Goal: Task Accomplishment & Management: Manage account settings

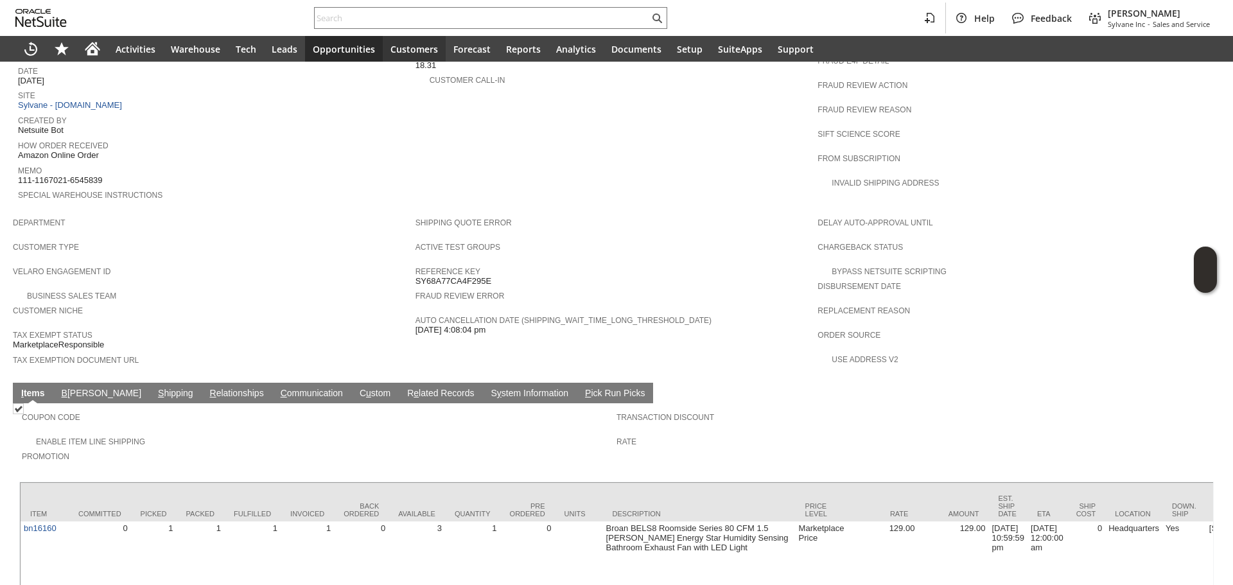
scroll to position [623, 0]
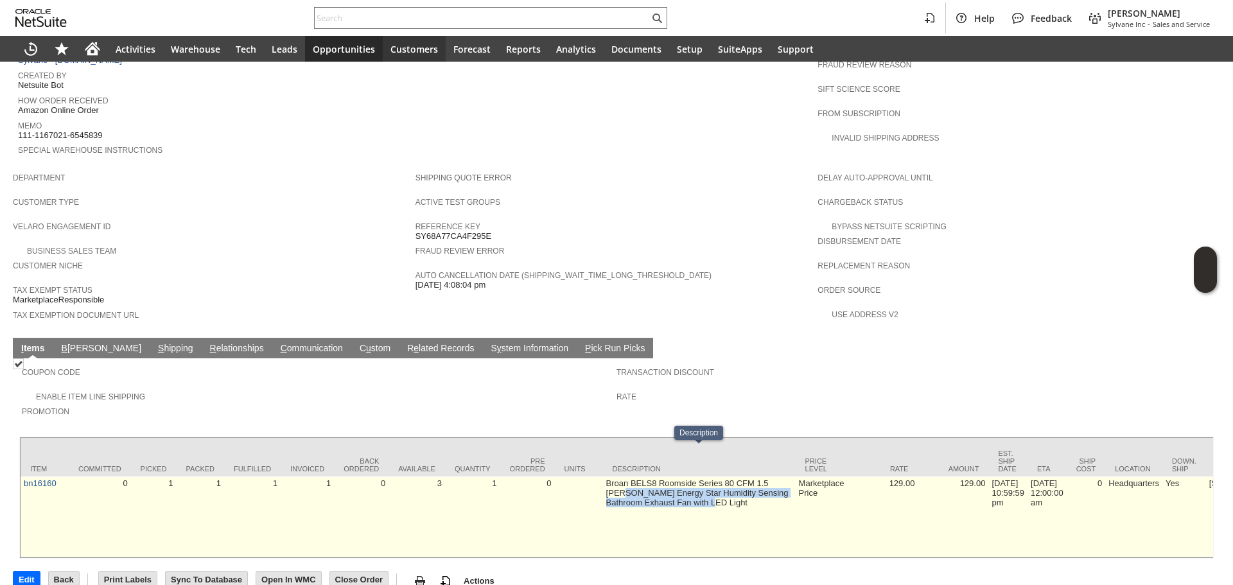
drag, startPoint x: 660, startPoint y: 470, endPoint x: 627, endPoint y: 461, distance: 33.8
click at [627, 477] on td "Broan BELS8 Roomside Series 80 CFM 1.5 [PERSON_NAME] Energy Star Humidity Sensi…" at bounding box center [699, 517] width 193 height 81
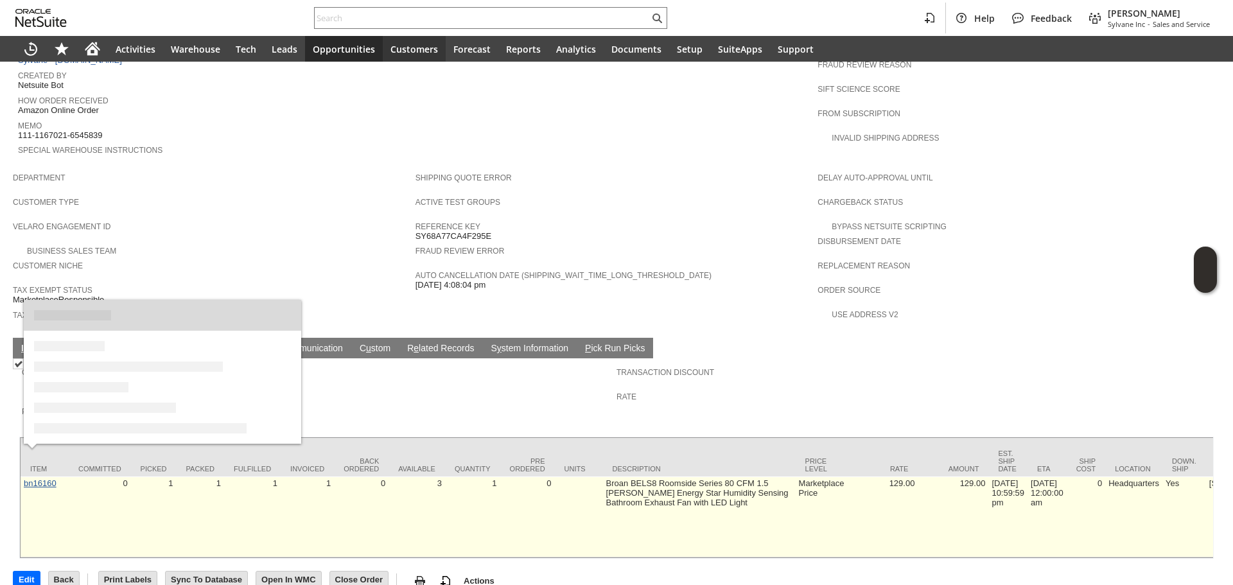
click at [52, 478] on link "bn16160" at bounding box center [40, 483] width 33 height 10
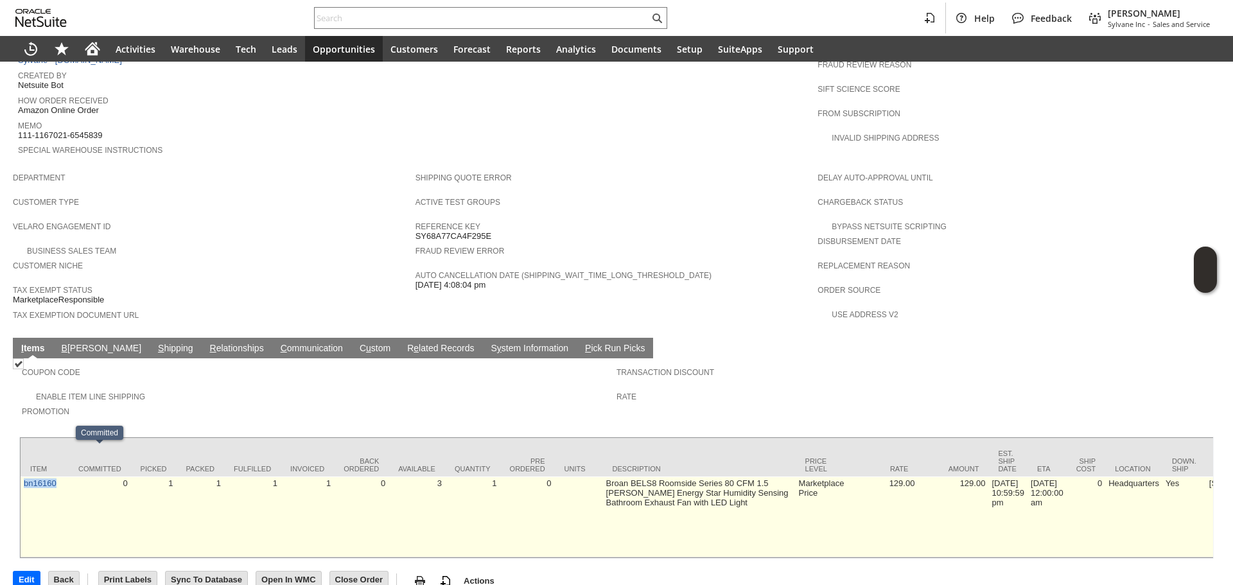
copy link "bn16160"
drag, startPoint x: 64, startPoint y: 462, endPoint x: 21, endPoint y: 452, distance: 44.1
click at [21, 477] on td "bn16160" at bounding box center [45, 517] width 48 height 81
click at [33, 477] on td "bn16160" at bounding box center [45, 517] width 48 height 81
click at [33, 478] on link "bn16160" at bounding box center [40, 483] width 33 height 10
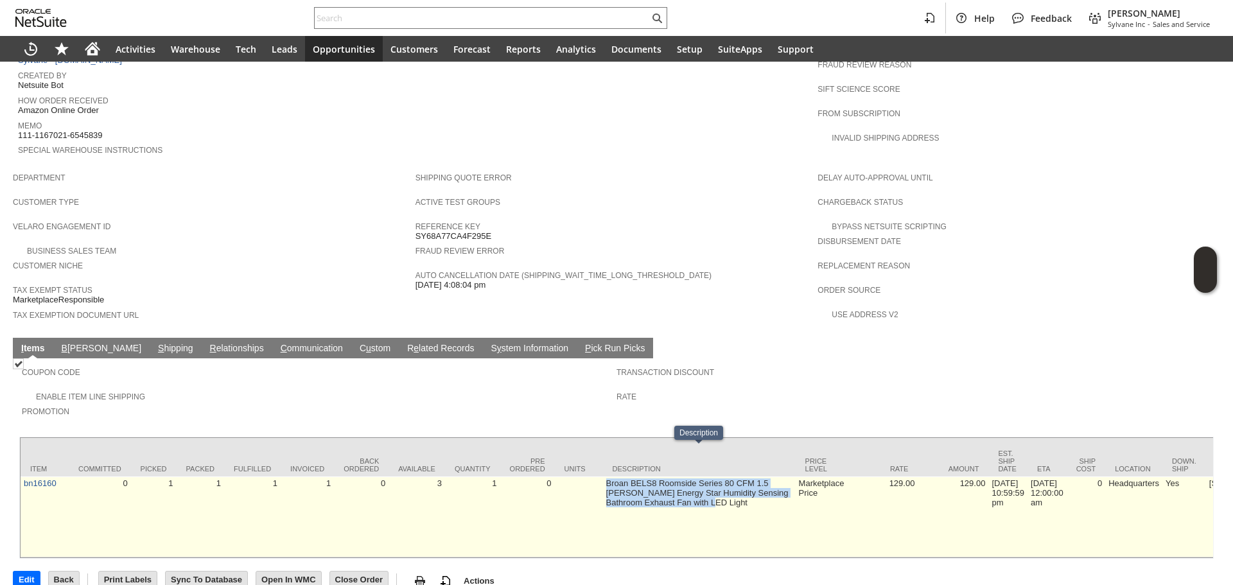
copy td "Broan BELS8 Roomside Series 80 CFM 1.5 [PERSON_NAME] Energy Star Humidity Sensi…"
drag, startPoint x: 602, startPoint y: 454, endPoint x: 729, endPoint y: 474, distance: 128.1
click at [729, 477] on td "Broan BELS8 Roomside Series 80 CFM 1.5 [PERSON_NAME] Energy Star Humidity Sensi…" at bounding box center [699, 517] width 193 height 81
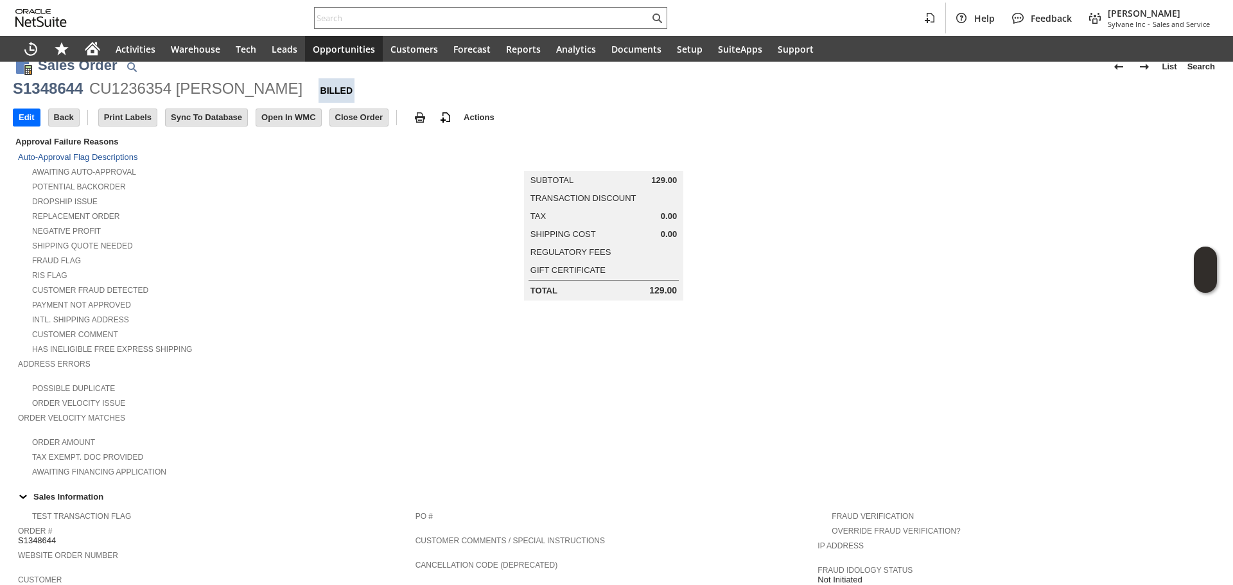
scroll to position [0, 0]
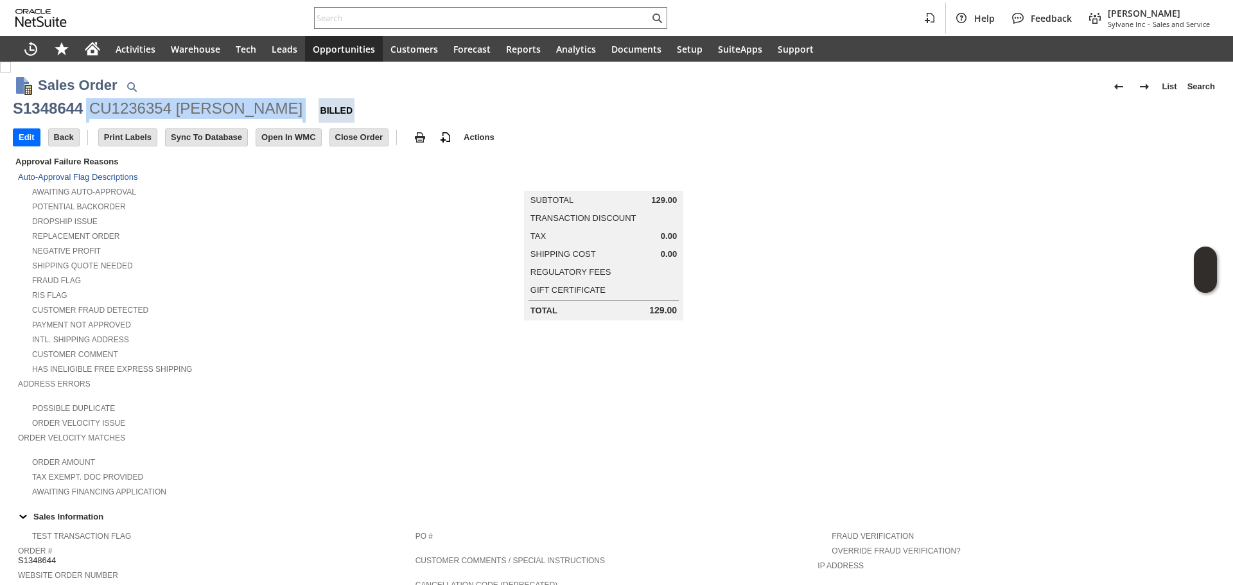
drag, startPoint x: 112, startPoint y: 108, endPoint x: 274, endPoint y: 114, distance: 162.6
click at [274, 114] on div "S1348644 CU1236354 [PERSON_NAME] Billed" at bounding box center [616, 110] width 1207 height 24
copy div "CU1236354 [PERSON_NAME]"
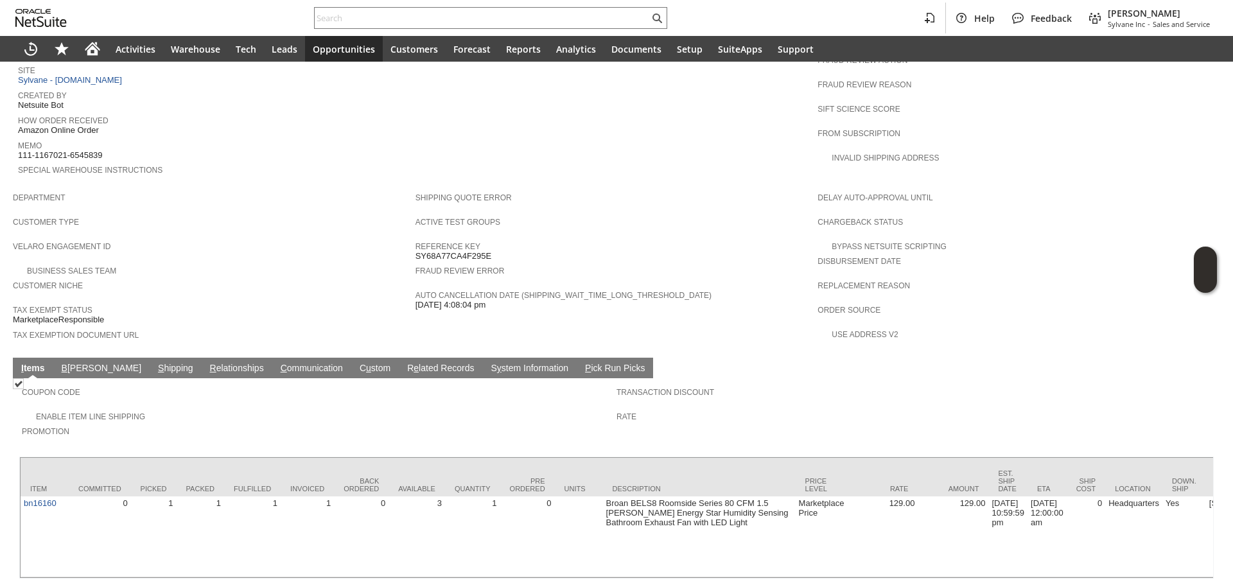
scroll to position [623, 0]
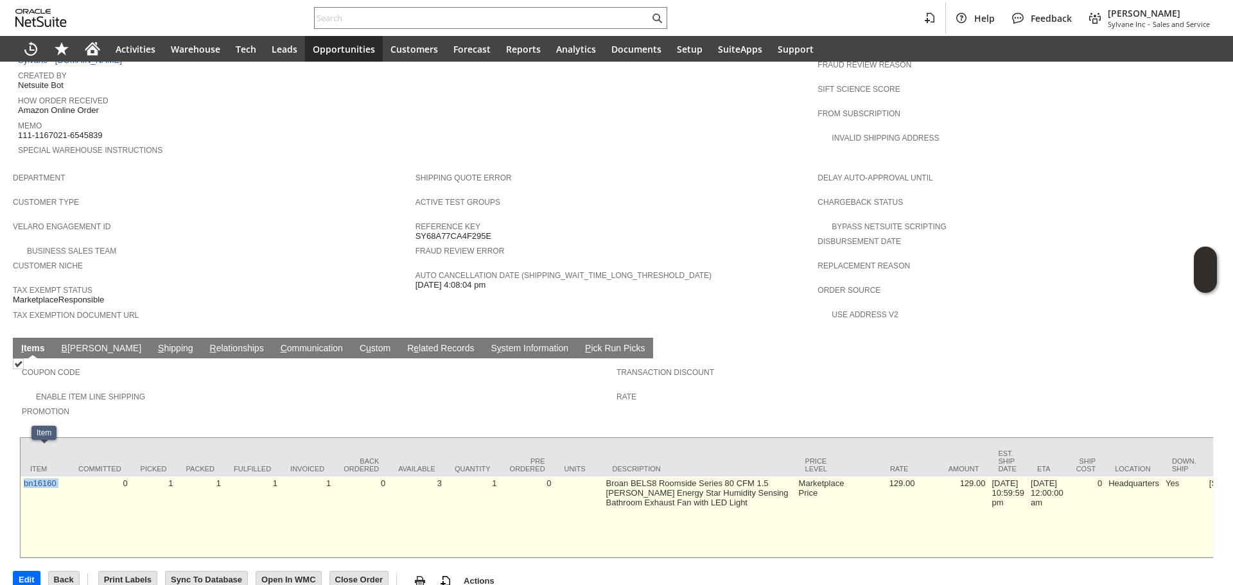
drag, startPoint x: 73, startPoint y: 475, endPoint x: 21, endPoint y: 463, distance: 53.3
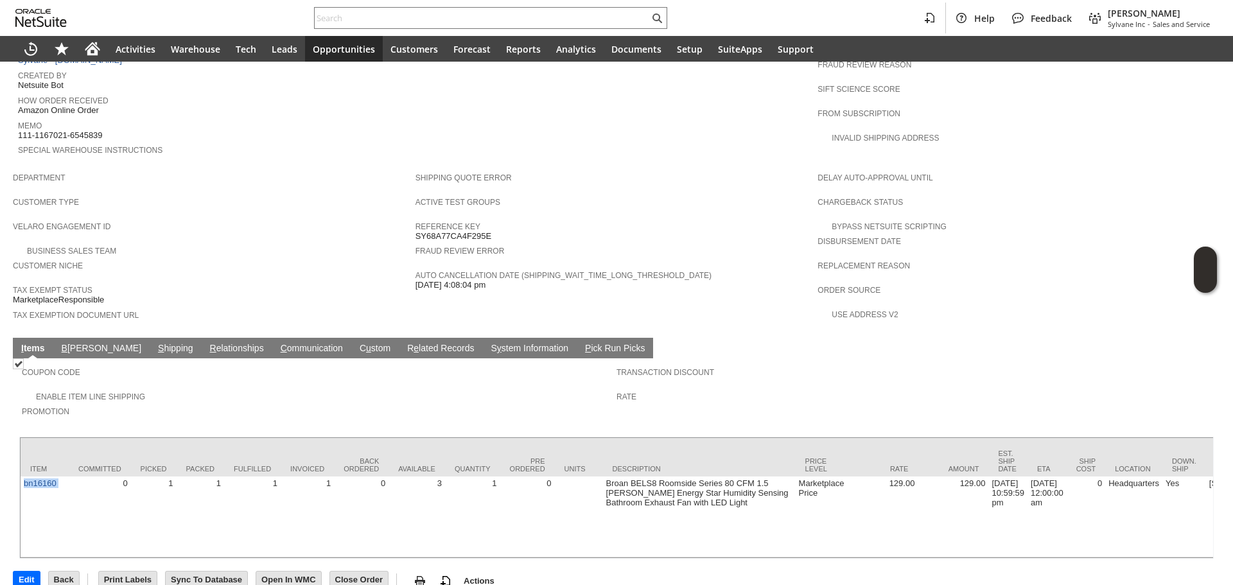
copy tr "bn16160"
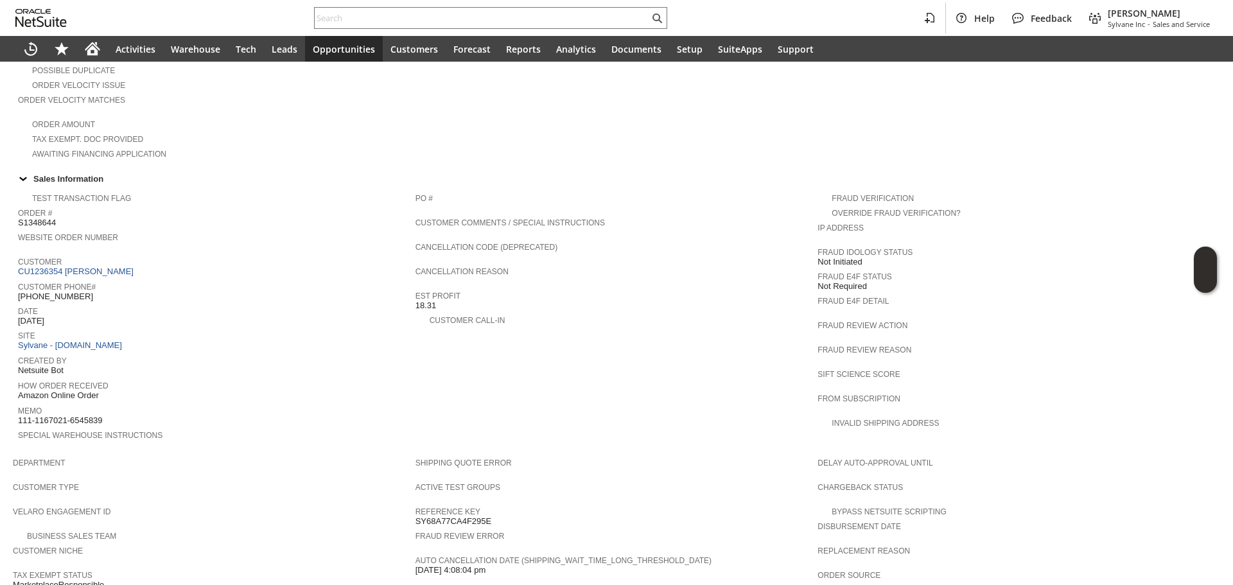
scroll to position [366, 0]
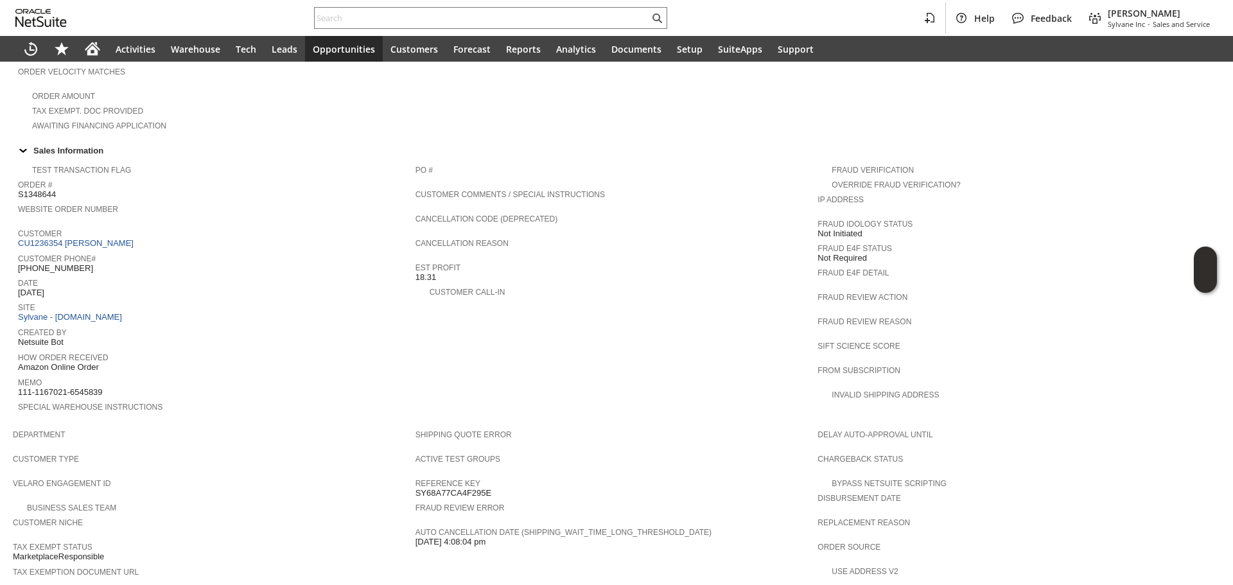
copy tr "bn16160"
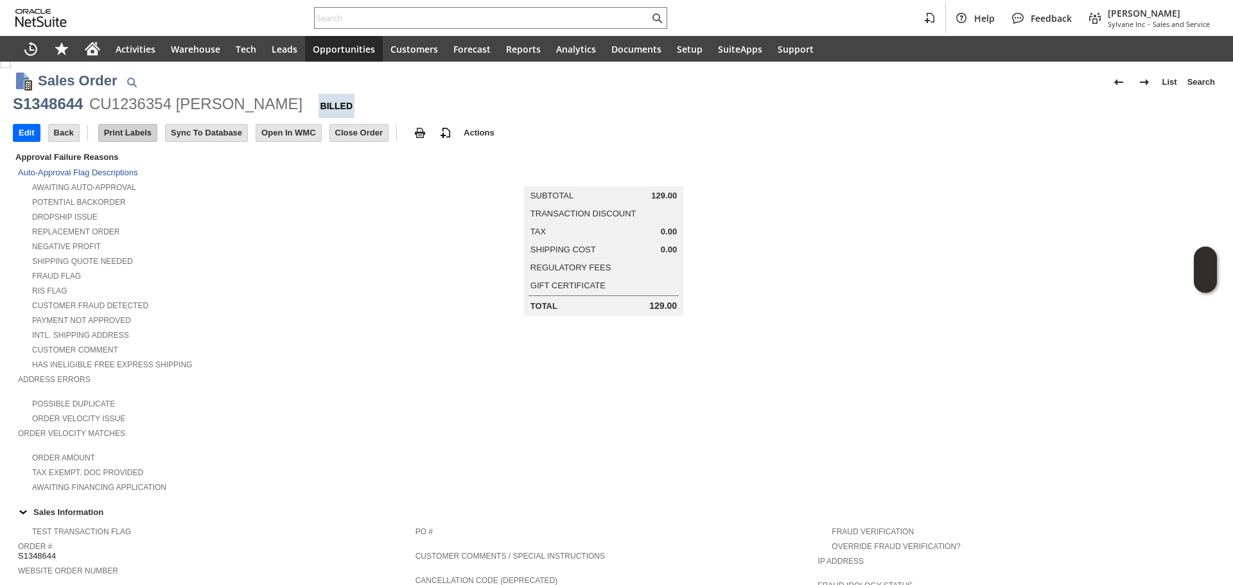
scroll to position [0, 0]
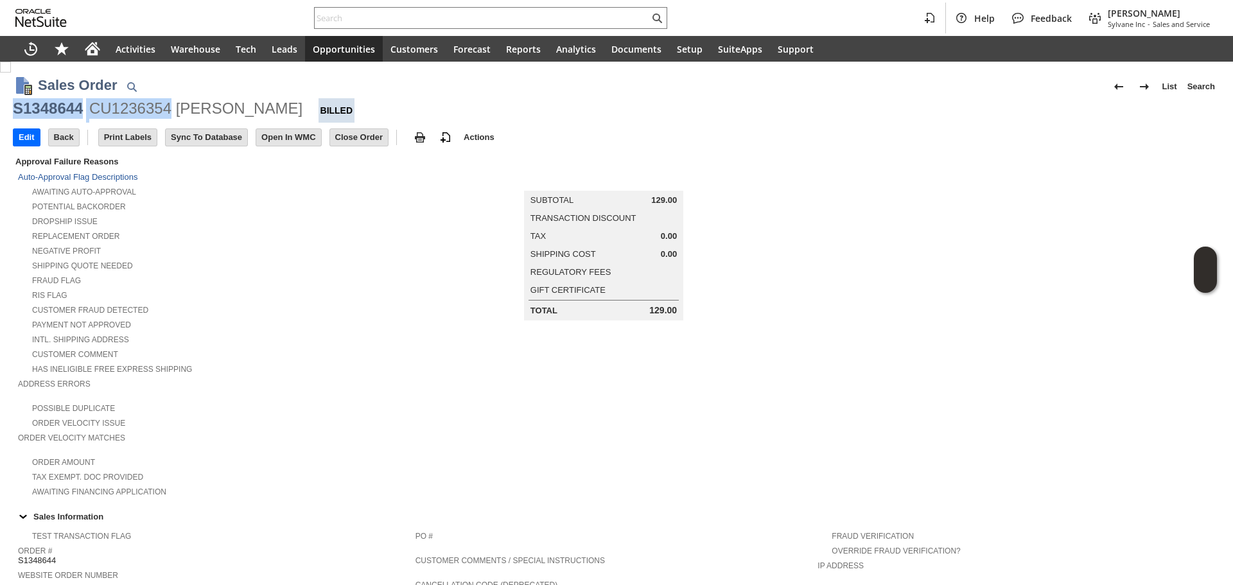
drag, startPoint x: 11, startPoint y: 110, endPoint x: 173, endPoint y: 116, distance: 162.6
click at [173, 116] on div "CU1236354 [PERSON_NAME]" at bounding box center [195, 108] width 213 height 21
copy div "[PERSON_NAME]"
drag, startPoint x: 177, startPoint y: 117, endPoint x: 269, endPoint y: 119, distance: 92.5
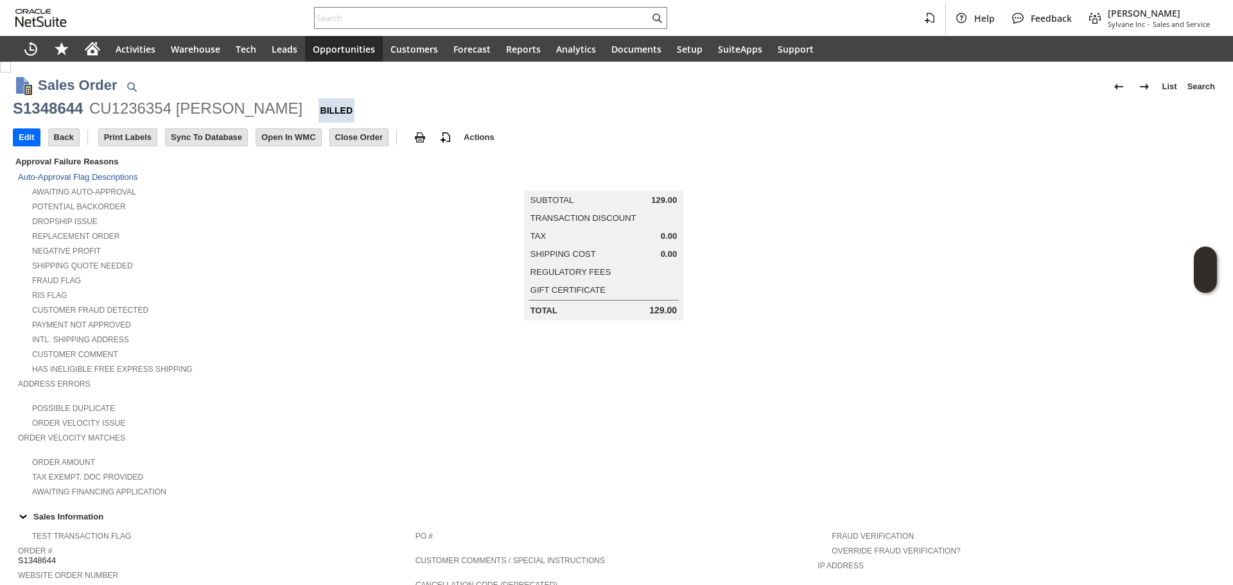
click at [269, 119] on div "S1348644 CU1236354 [PERSON_NAME] Billed" at bounding box center [616, 110] width 1207 height 24
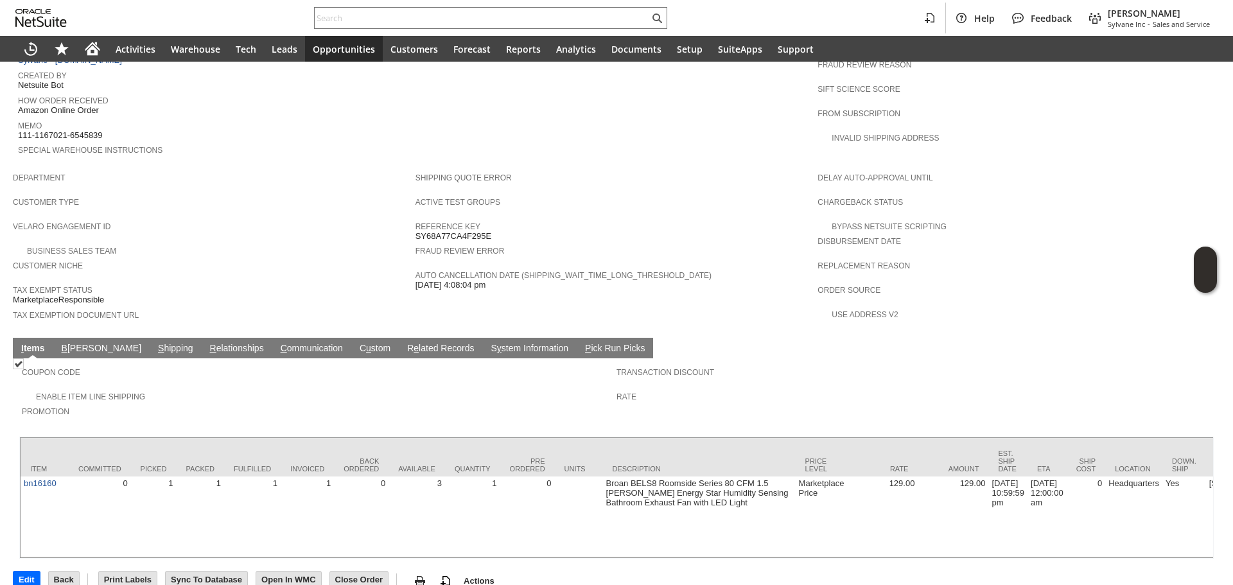
drag, startPoint x: 116, startPoint y: 322, endPoint x: 132, endPoint y: 356, distance: 37.4
click at [155, 343] on link "S hipping" at bounding box center [176, 349] width 42 height 12
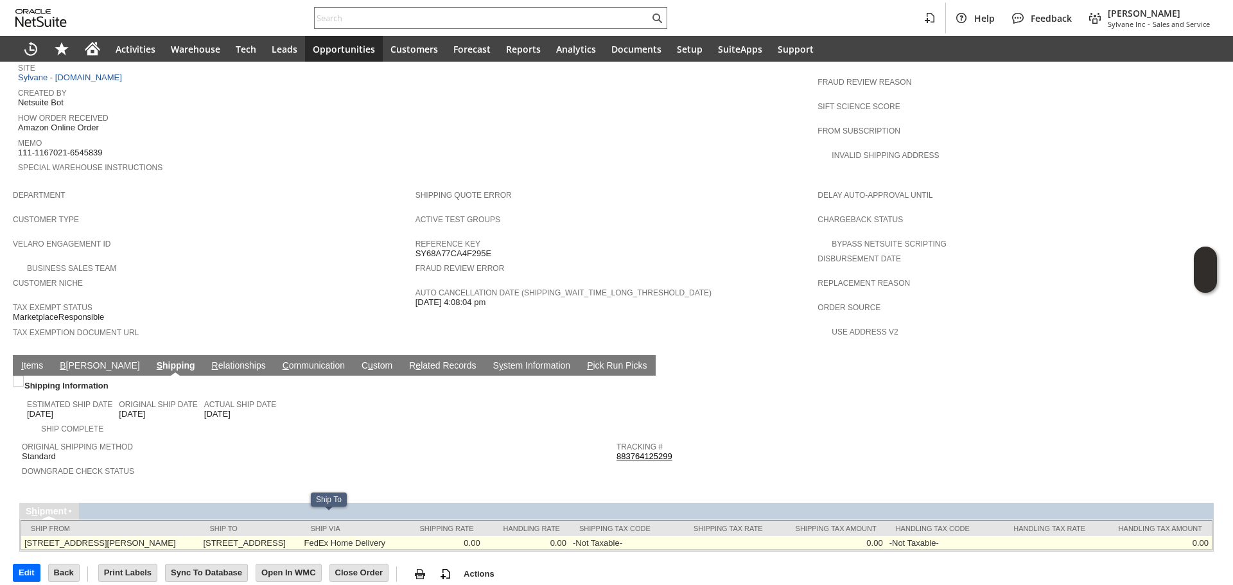
click at [220, 536] on td "[STREET_ADDRESS]" at bounding box center [250, 542] width 101 height 13
drag, startPoint x: 215, startPoint y: 522, endPoint x: 283, endPoint y: 527, distance: 68.9
click at [283, 536] on td "[STREET_ADDRESS]" at bounding box center [250, 542] width 101 height 13
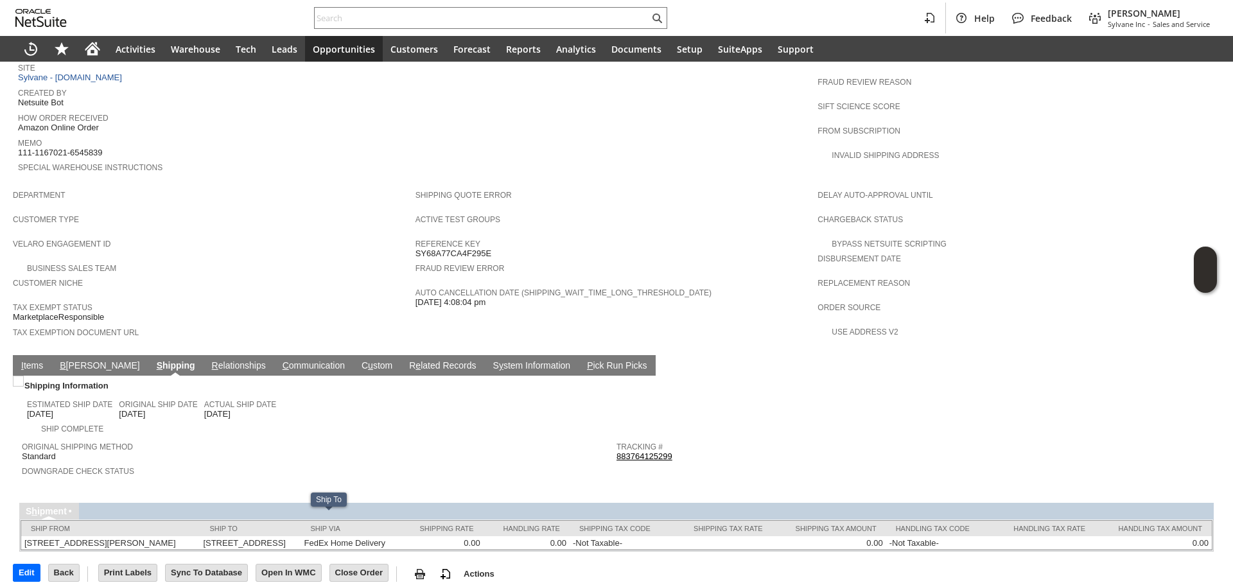
copy td "[STREET_ADDRESS]"
click at [24, 360] on link "I tems" at bounding box center [32, 366] width 28 height 12
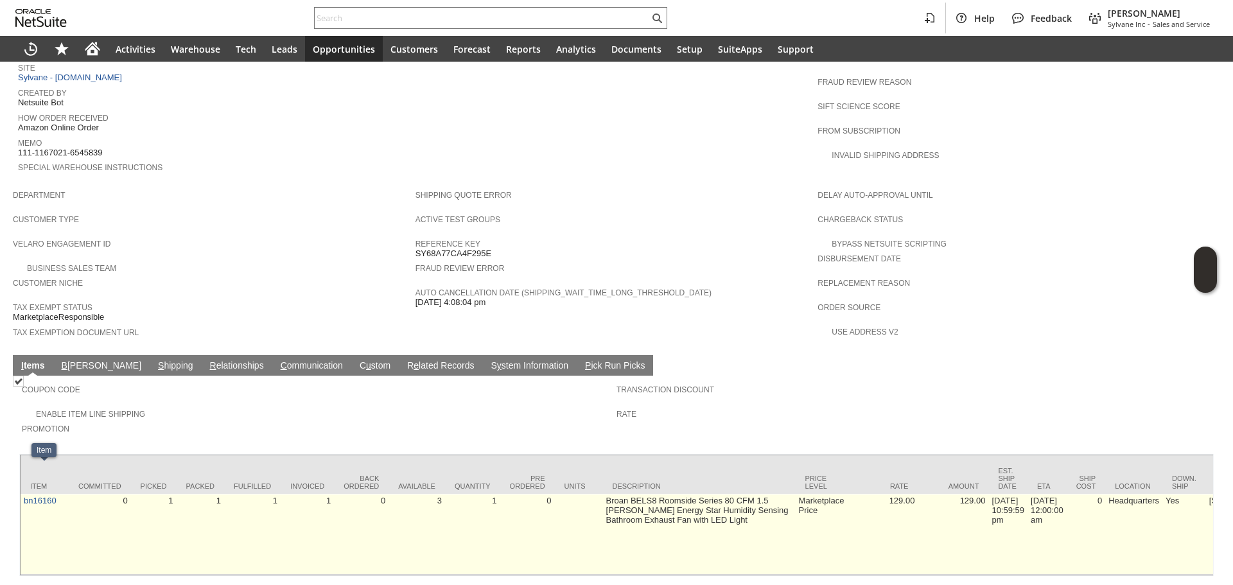
click at [40, 494] on td "bn16160" at bounding box center [45, 534] width 48 height 81
click at [40, 496] on link "bn16160" at bounding box center [40, 501] width 33 height 10
